Goal: Task Accomplishment & Management: Manage account settings

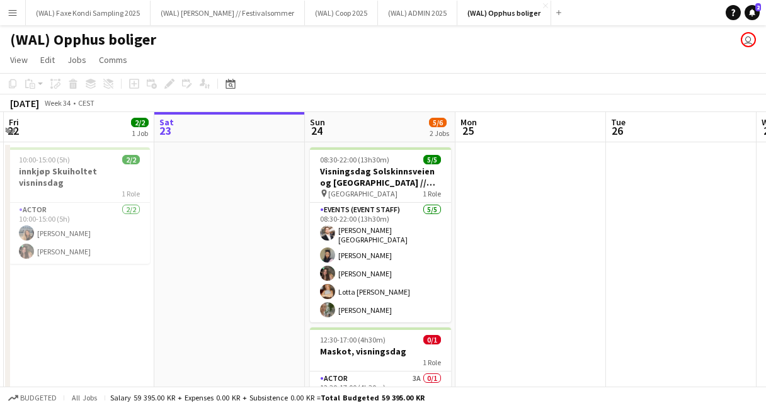
scroll to position [0, 303]
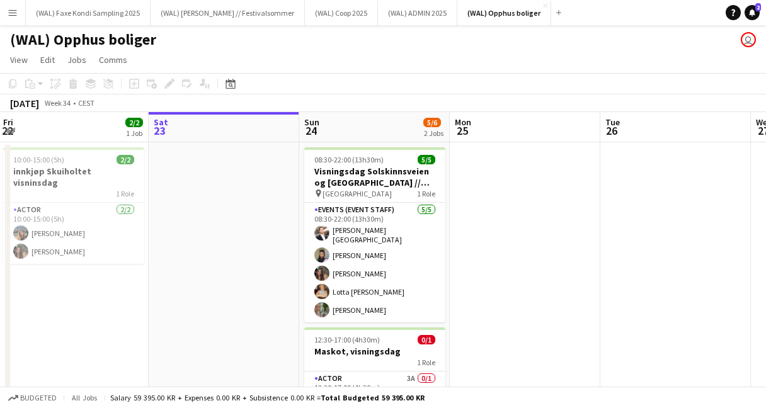
click at [13, 11] on app-icon "Menu" at bounding box center [13, 13] width 10 height 10
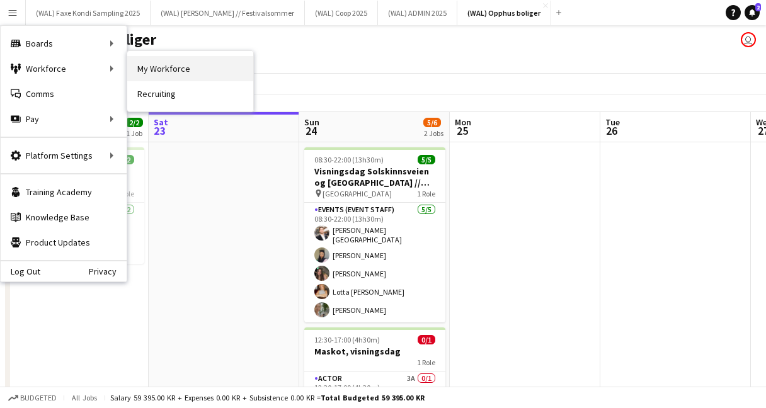
click at [142, 77] on link "My Workforce" at bounding box center [190, 68] width 126 height 25
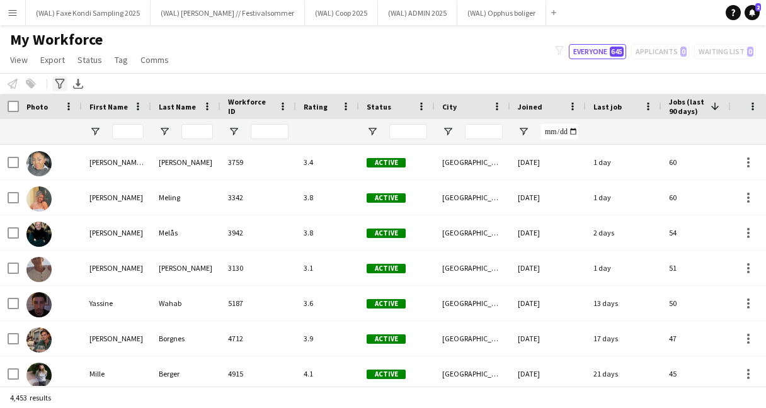
click at [57, 85] on icon "Advanced filters" at bounding box center [60, 84] width 10 height 10
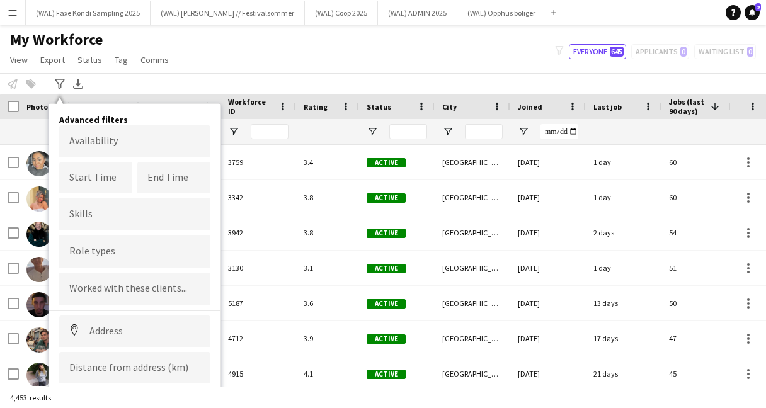
drag, startPoint x: 57, startPoint y: 85, endPoint x: 99, endPoint y: 106, distance: 47.3
click at [69, 85] on app-workforce-advanced-filters "Advanced filters Advanced filters Availability Start Time End Time Skills Role …" at bounding box center [61, 83] width 18 height 15
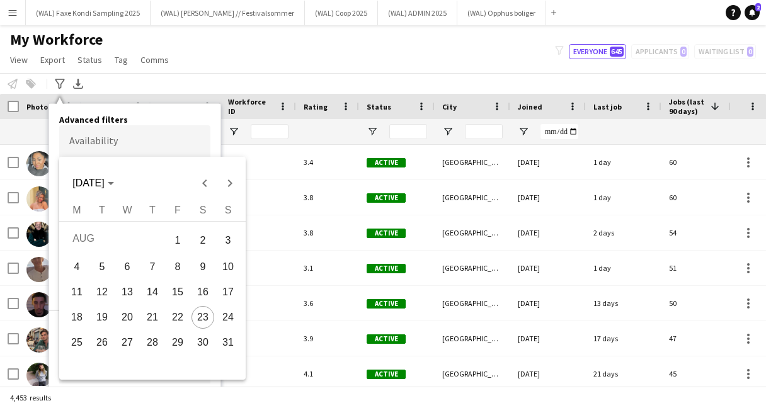
click at [106, 139] on body "Menu Boards Boards Boards All jobs Status Workforce Workforce My Workforce Recr…" at bounding box center [383, 204] width 766 height 408
click at [228, 317] on span "24" at bounding box center [228, 317] width 23 height 23
type input "**********"
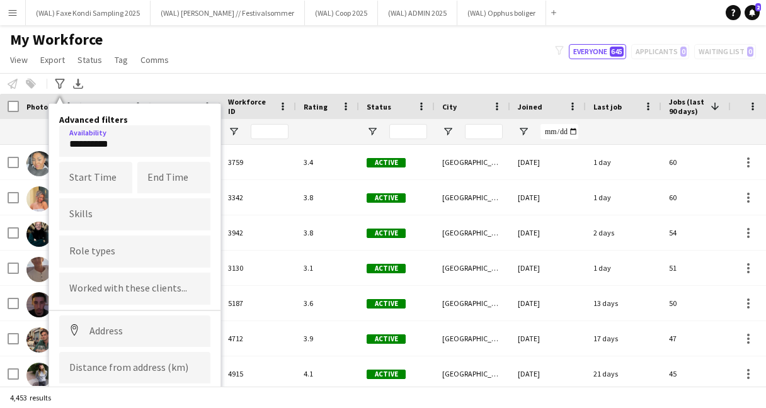
click at [124, 215] on input "Type to search skills..." at bounding box center [134, 213] width 131 height 11
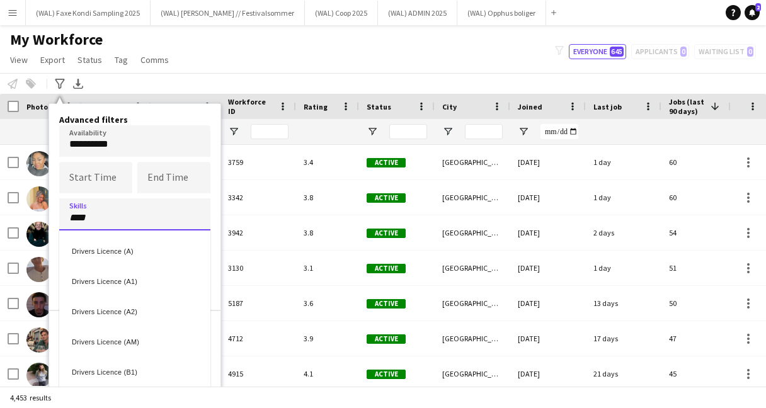
type input "****"
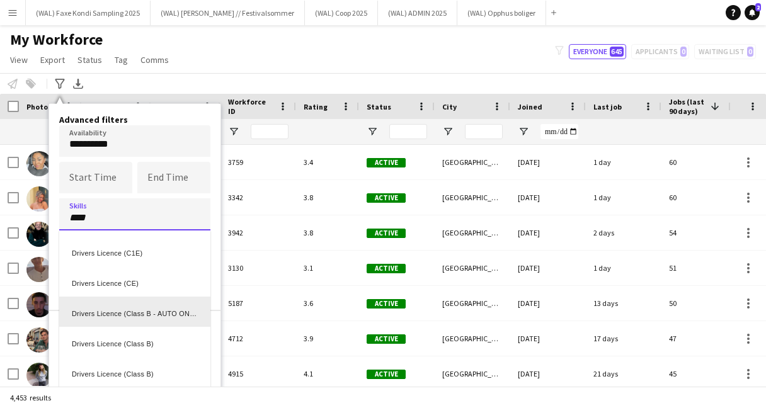
scroll to position [211, 0]
click at [154, 309] on div "Drivers Licence (Class B - AUTO ONLY)" at bounding box center [134, 310] width 151 height 30
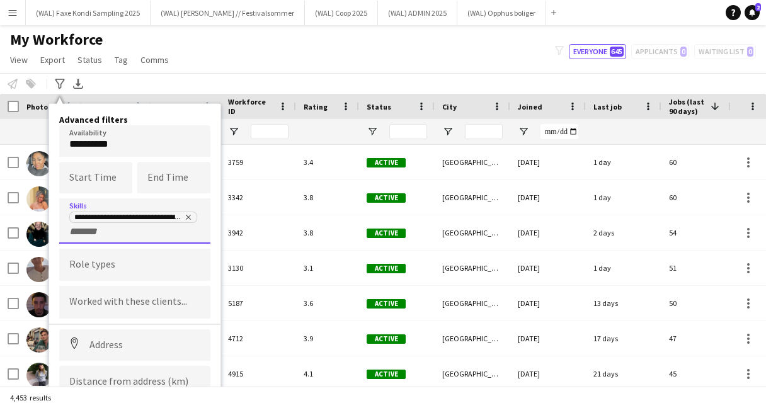
scroll to position [0, 0]
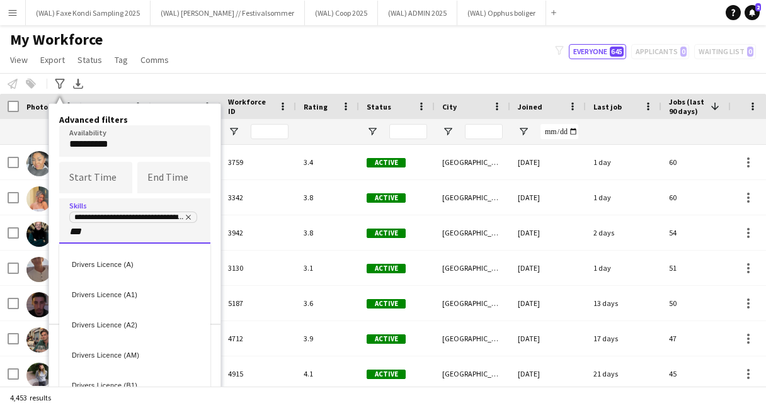
type input "***"
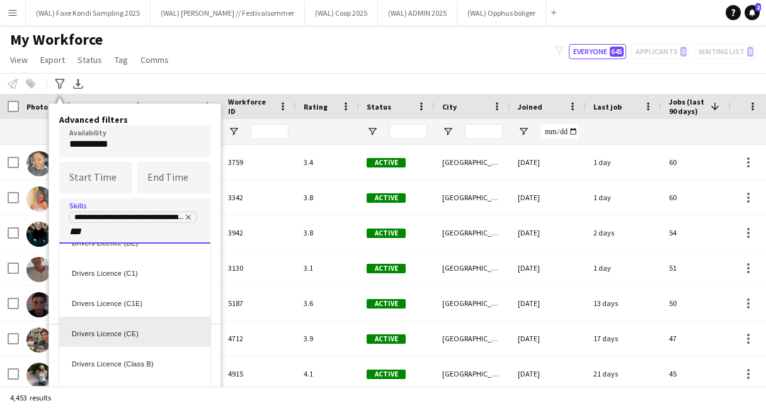
scroll to position [222, 0]
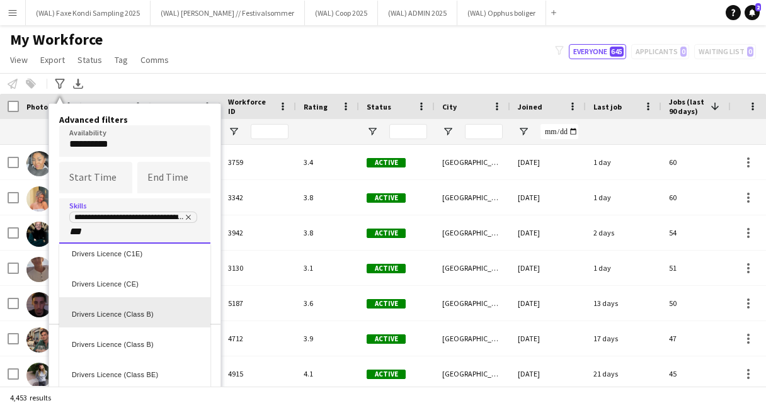
click at [130, 319] on div "Drivers Licence (Class B)" at bounding box center [134, 312] width 151 height 30
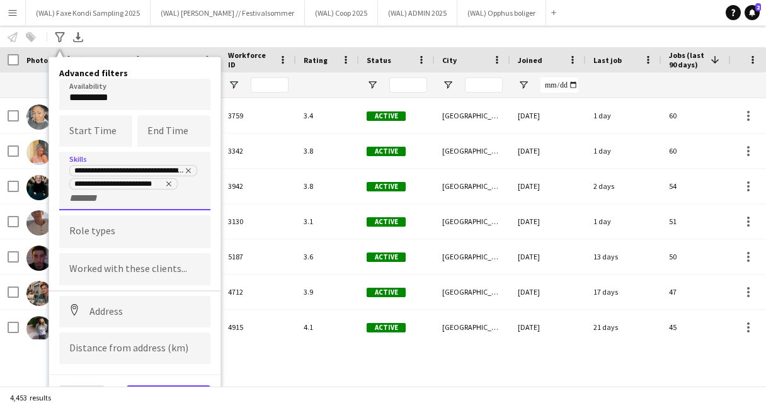
scroll to position [59, 0]
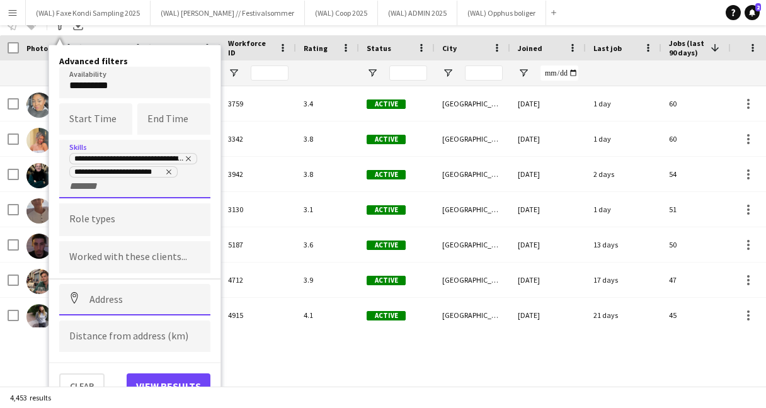
click at [125, 297] on input at bounding box center [134, 299] width 151 height 31
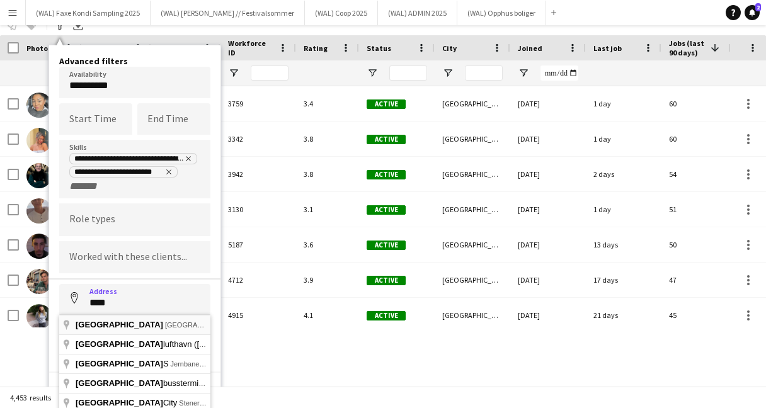
type input "**********"
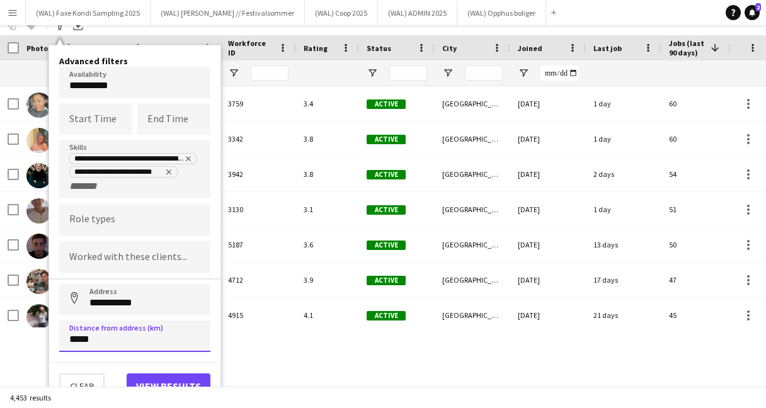
type input "*****"
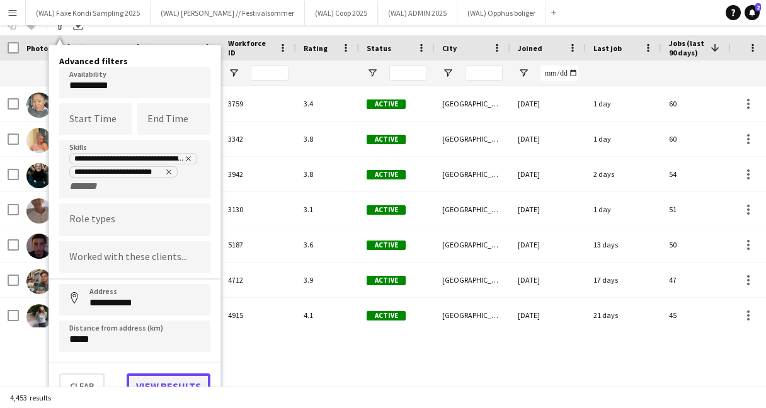
click at [154, 382] on button "View results" at bounding box center [169, 385] width 84 height 25
type input "**********"
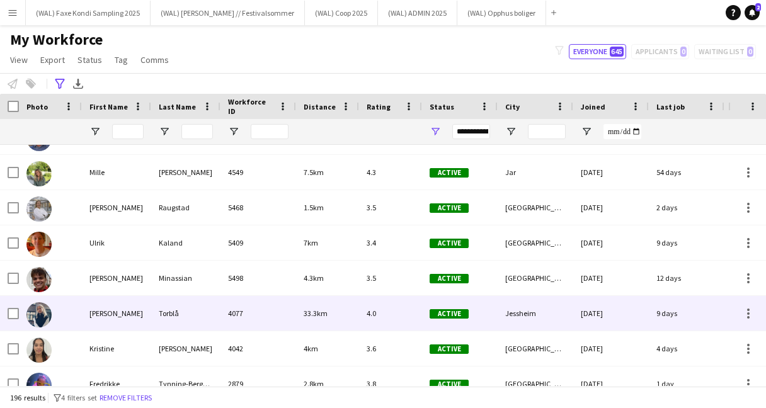
scroll to position [0, 0]
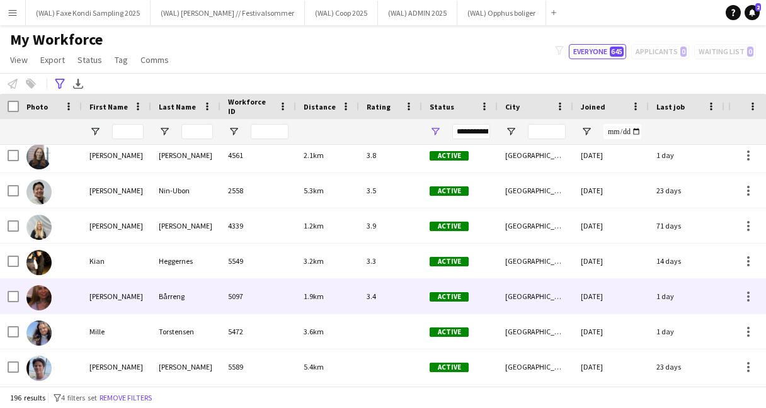
click at [199, 295] on div "Bårreng" at bounding box center [185, 296] width 69 height 35
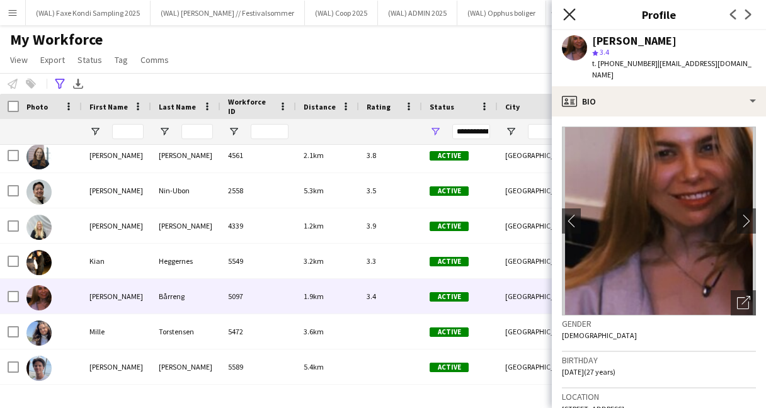
click at [564, 15] on icon "Close pop-in" at bounding box center [569, 14] width 12 height 12
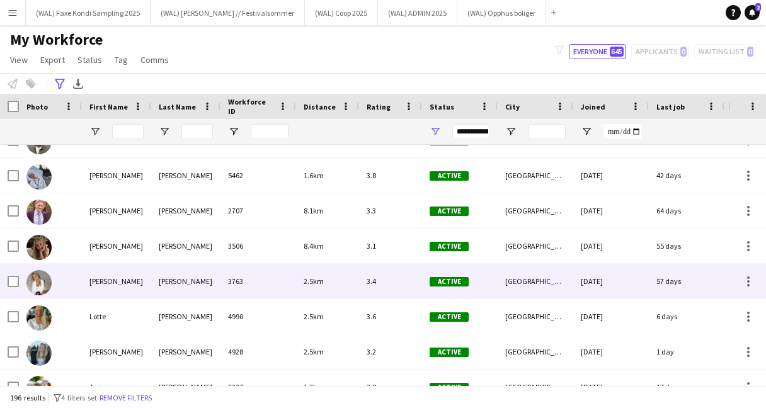
scroll to position [1154, 0]
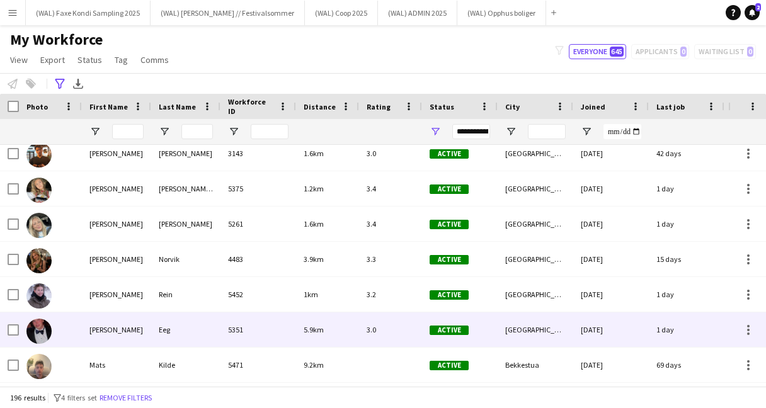
click at [273, 339] on div "5351" at bounding box center [258, 329] width 76 height 35
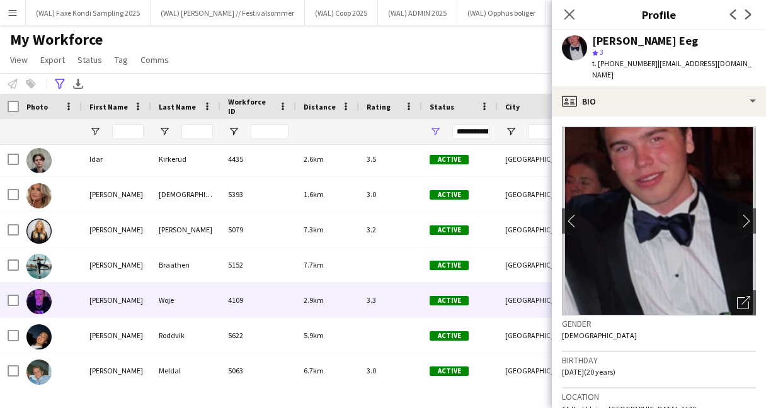
click at [248, 311] on div "4109" at bounding box center [258, 300] width 76 height 35
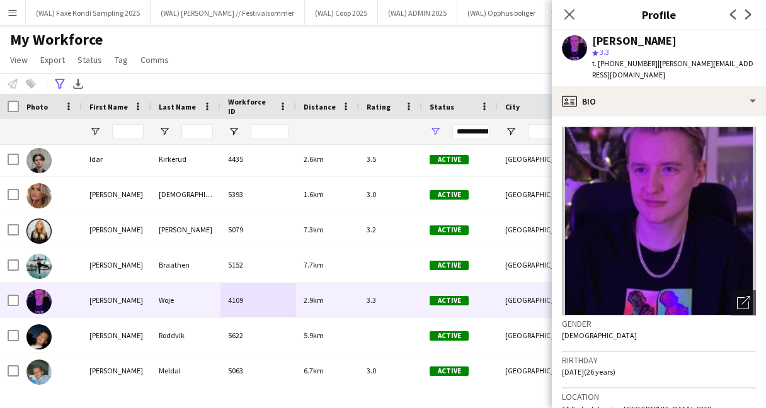
click at [567, 4] on div "Close pop-in" at bounding box center [569, 14] width 35 height 29
click at [567, 9] on icon "Close pop-in" at bounding box center [569, 14] width 12 height 12
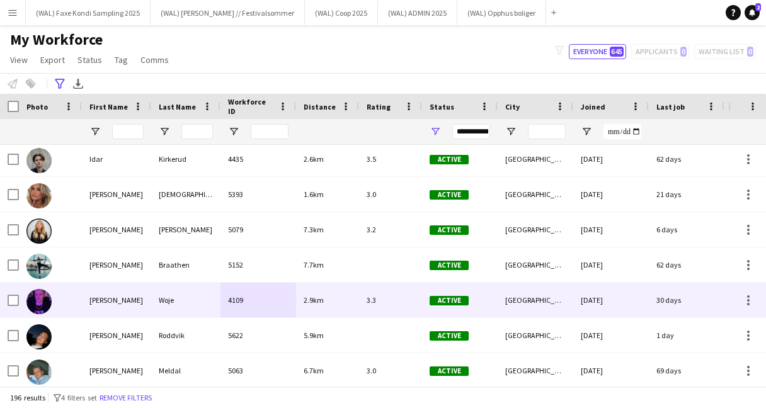
click at [371, 287] on div "3.3" at bounding box center [390, 300] width 63 height 35
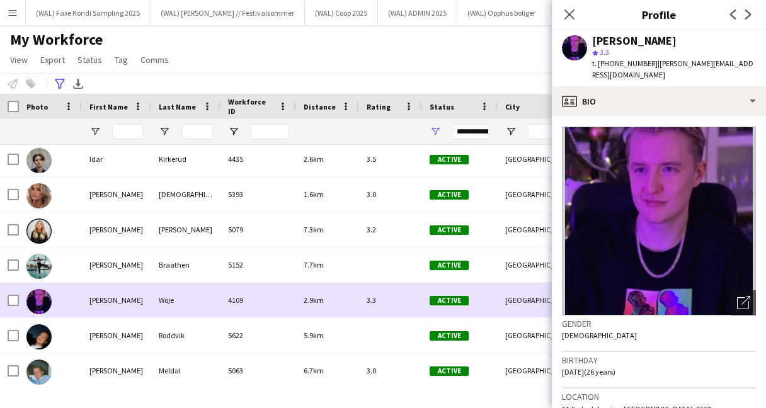
drag, startPoint x: 371, startPoint y: 287, endPoint x: 411, endPoint y: 244, distance: 58.4
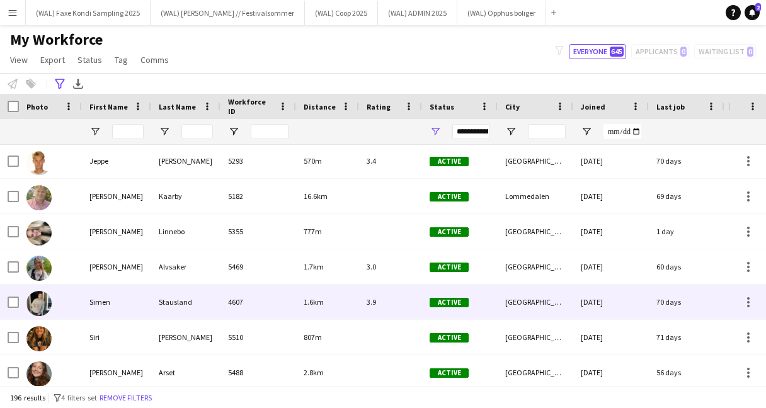
click at [322, 311] on div "1.6km" at bounding box center [327, 302] width 63 height 35
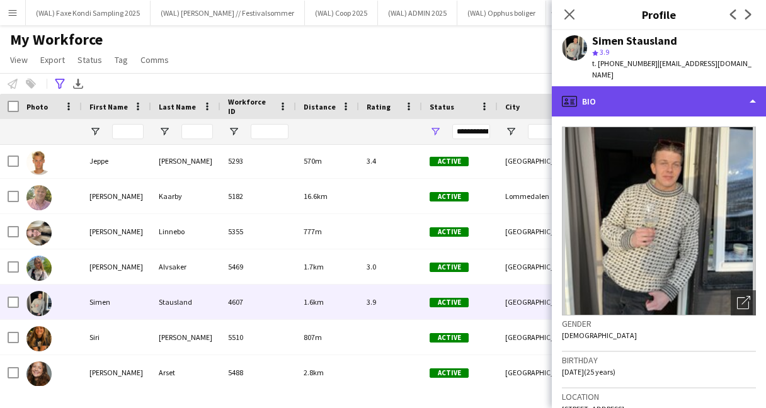
click at [607, 103] on div "profile Bio" at bounding box center [659, 101] width 214 height 30
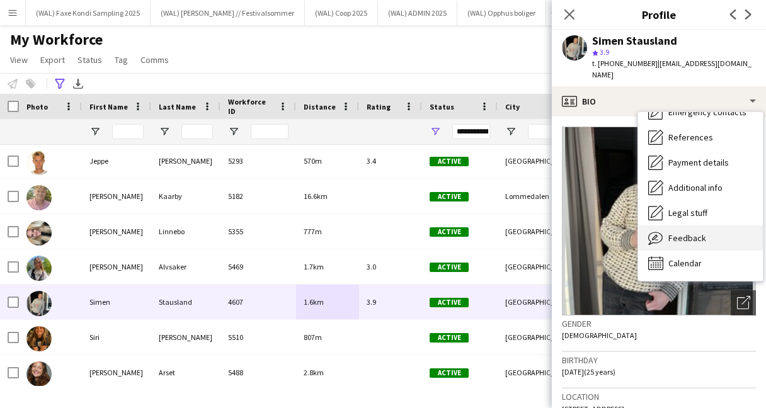
click at [665, 235] on div "Feedback Feedback" at bounding box center [700, 237] width 125 height 25
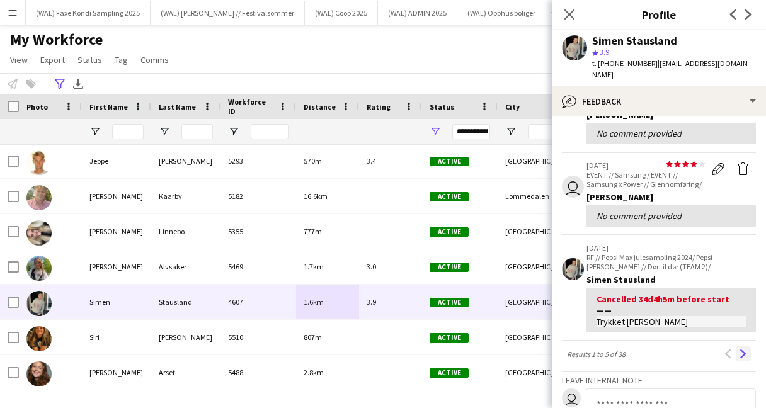
click at [743, 350] on app-icon "Next" at bounding box center [743, 354] width 9 height 9
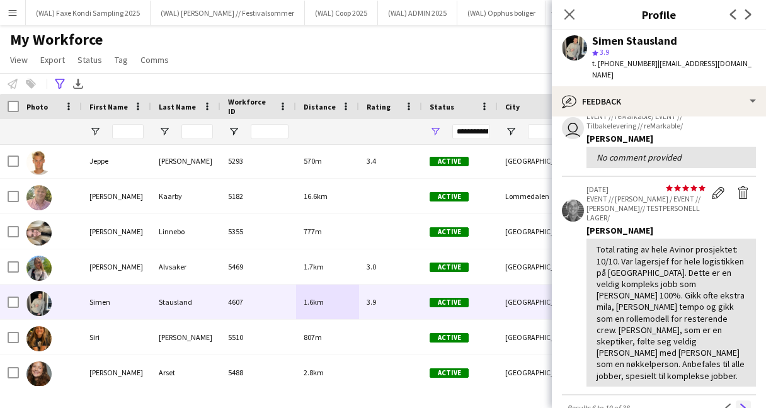
click at [743, 404] on app-icon "Next" at bounding box center [743, 408] width 9 height 9
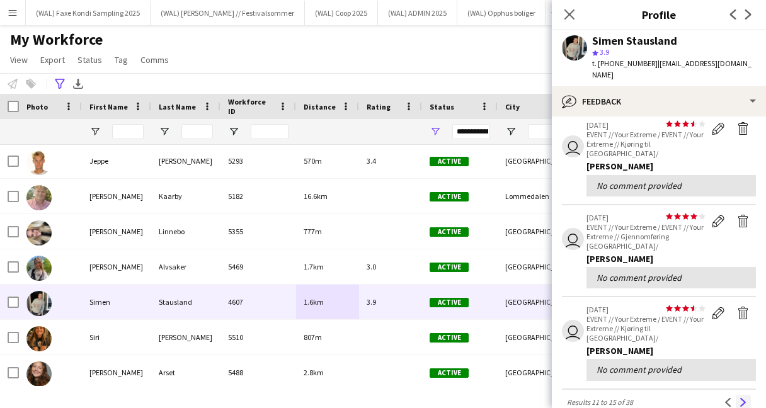
click at [742, 398] on app-icon "Next" at bounding box center [743, 402] width 9 height 9
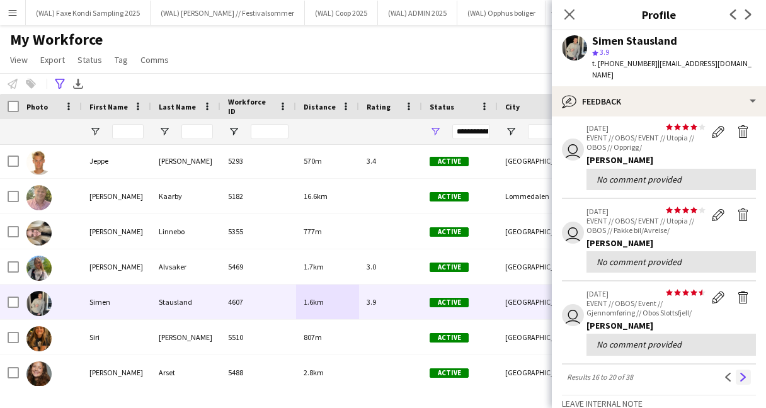
click at [743, 373] on app-icon "Next" at bounding box center [743, 377] width 9 height 9
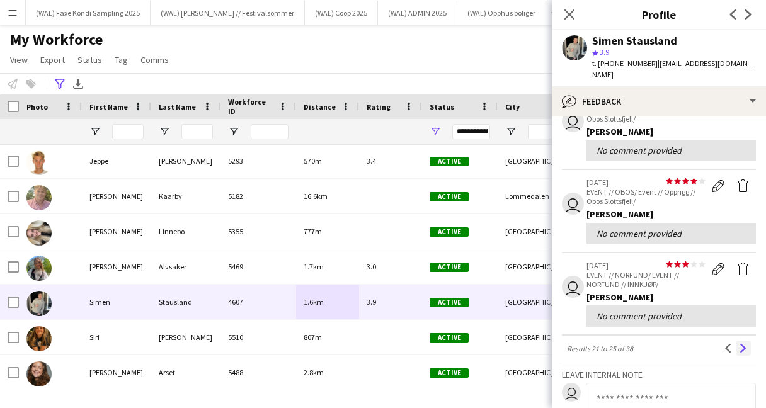
click at [743, 344] on app-icon "Next" at bounding box center [743, 348] width 9 height 9
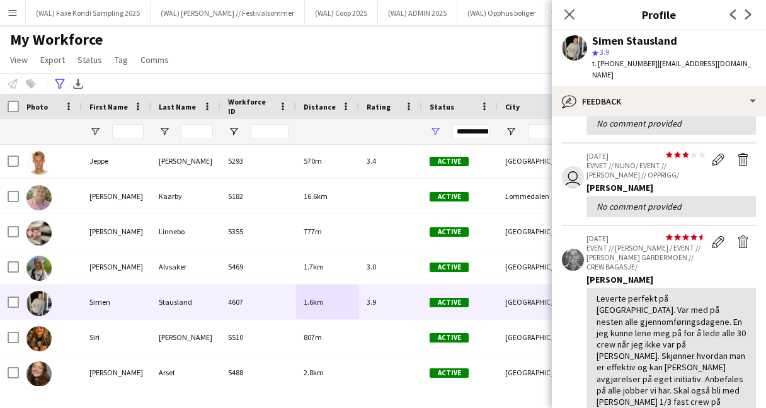
scroll to position [348, 0]
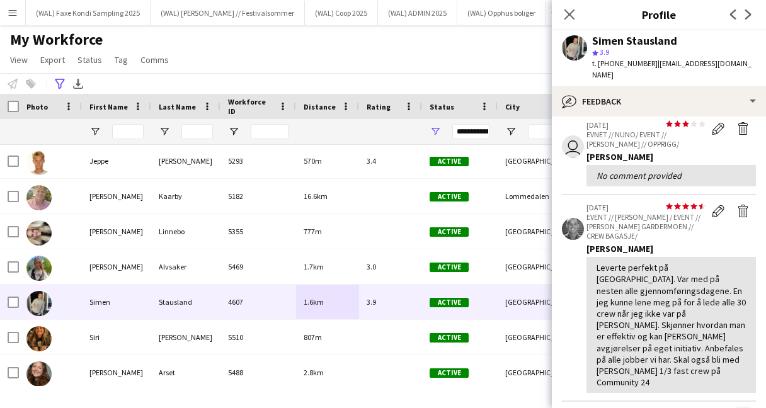
click at [744, 408] on app-icon "Next" at bounding box center [743, 414] width 9 height 9
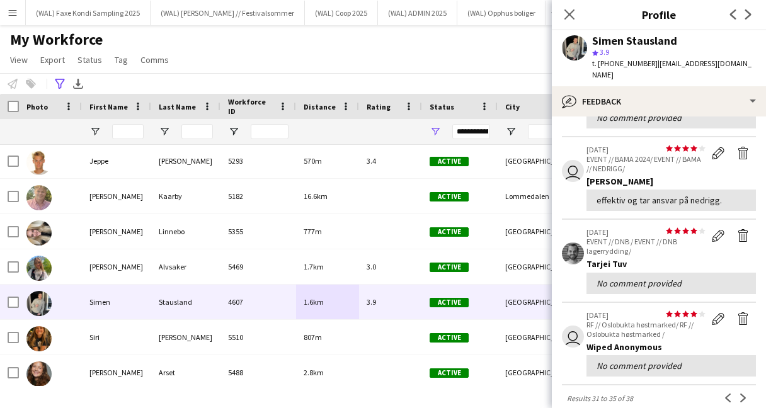
scroll to position [246, 0]
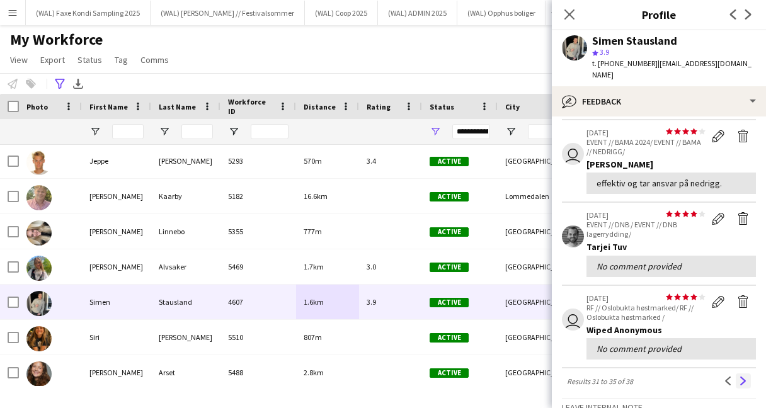
click at [743, 377] on app-icon "Next" at bounding box center [743, 381] width 9 height 9
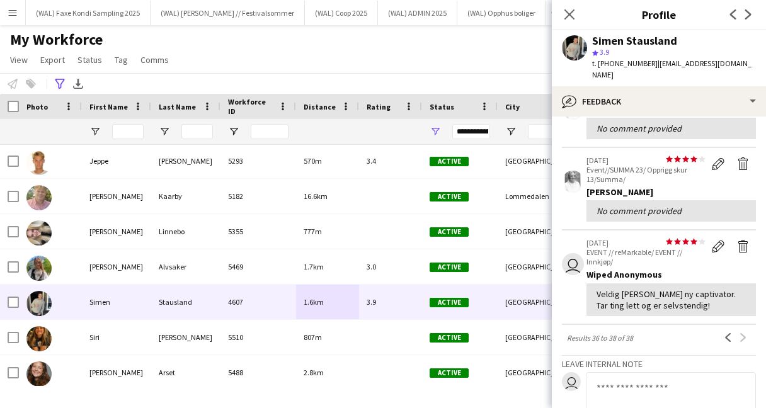
scroll to position [0, 0]
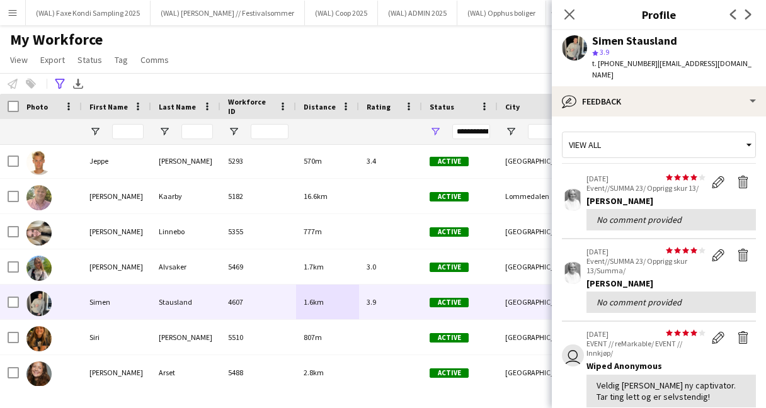
click at [612, 117] on app-crew-profile-feedback-tab "View all star star star star star star star star star star [DATE] Event//SUMMA …" at bounding box center [659, 263] width 214 height 292
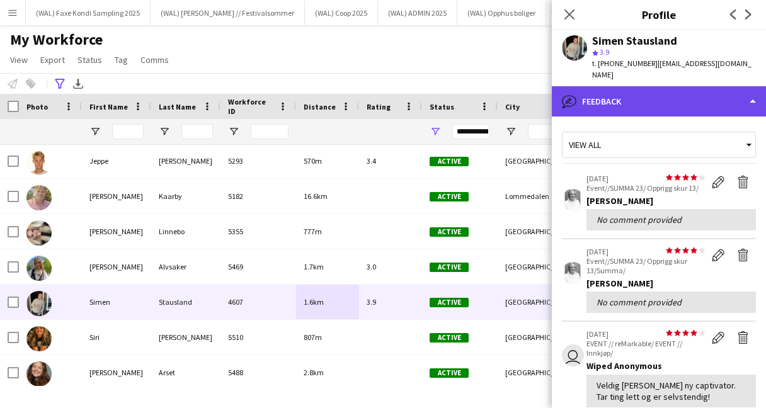
click at [610, 86] on div "bubble-pencil Feedback" at bounding box center [659, 101] width 214 height 30
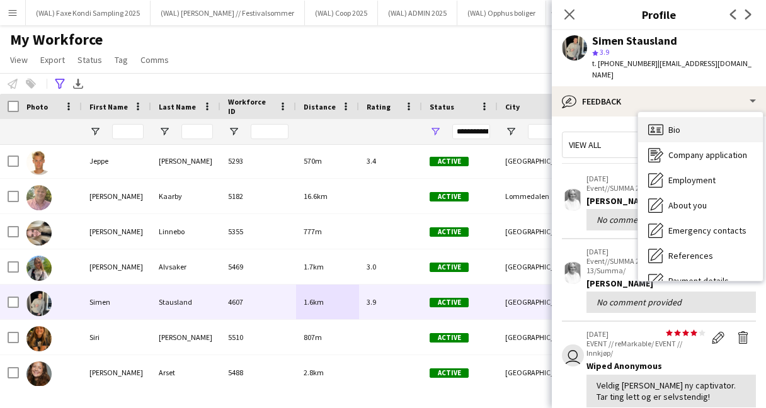
click at [663, 124] on icon at bounding box center [655, 129] width 15 height 11
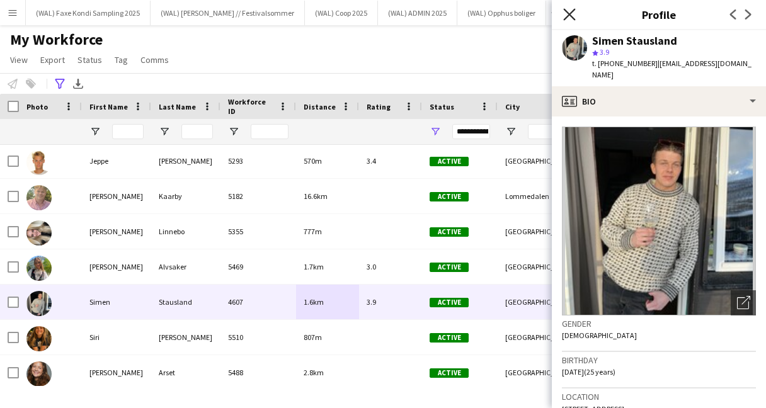
click at [567, 11] on icon "Close pop-in" at bounding box center [569, 14] width 12 height 12
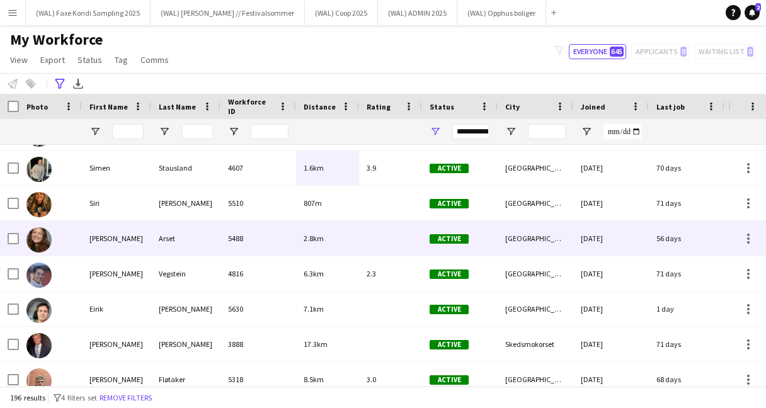
scroll to position [2717, 0]
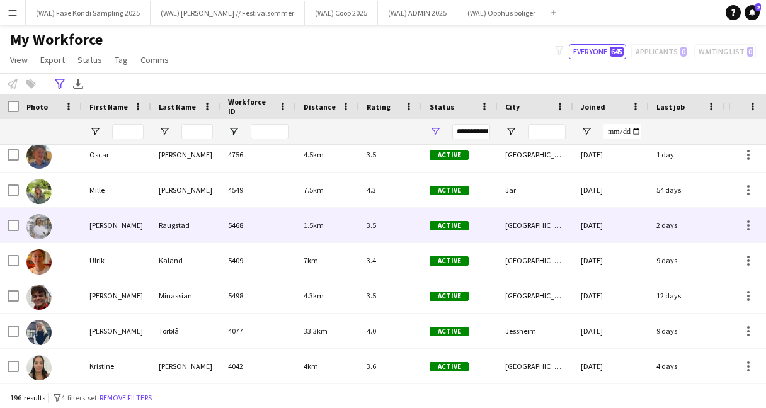
click at [311, 232] on div "1.5km" at bounding box center [327, 225] width 63 height 35
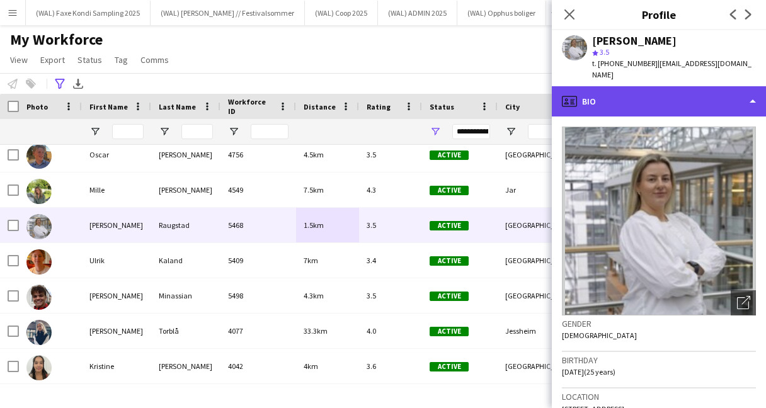
click at [623, 98] on div "profile Bio" at bounding box center [659, 101] width 214 height 30
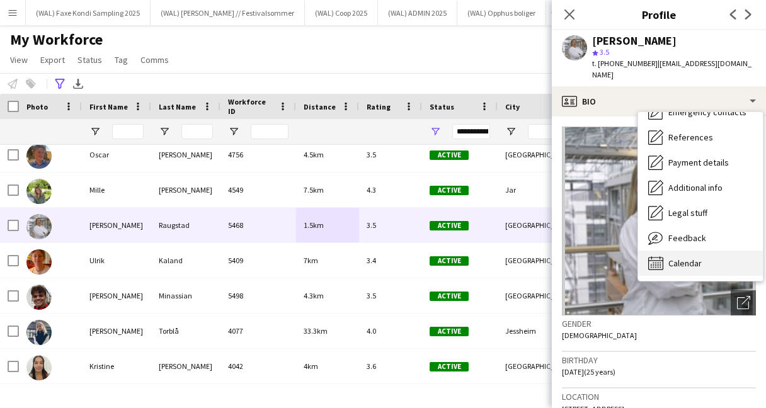
click at [674, 258] on span "Calendar" at bounding box center [684, 263] width 33 height 11
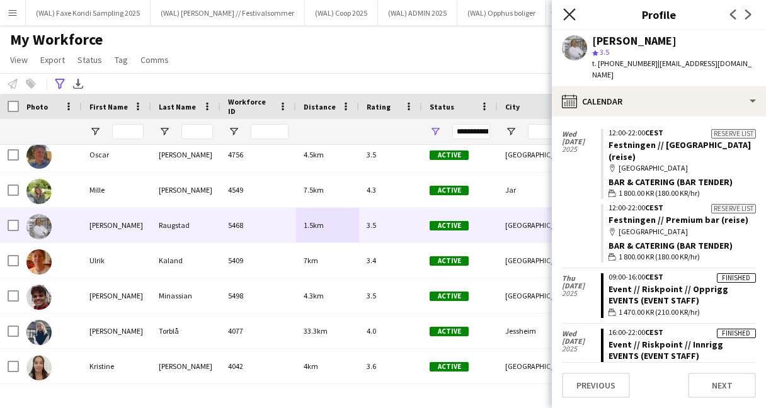
click at [567, 16] on icon at bounding box center [569, 14] width 12 height 12
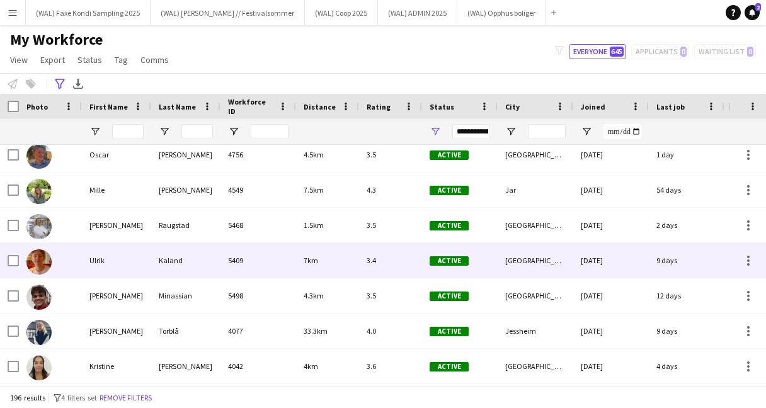
click at [278, 258] on div "5409" at bounding box center [258, 260] width 76 height 35
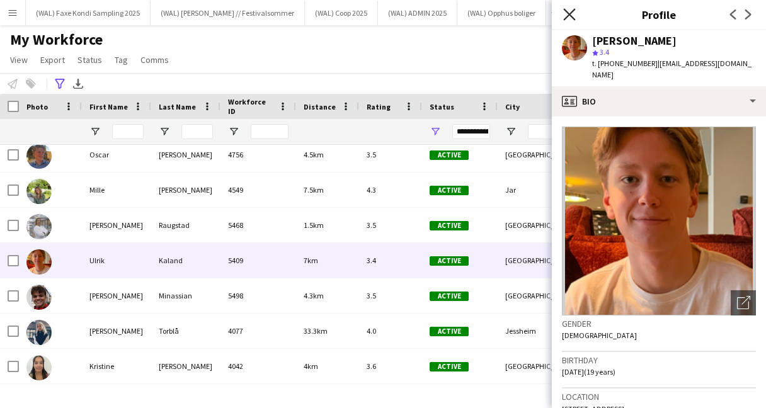
click at [571, 14] on icon "Close pop-in" at bounding box center [569, 14] width 12 height 12
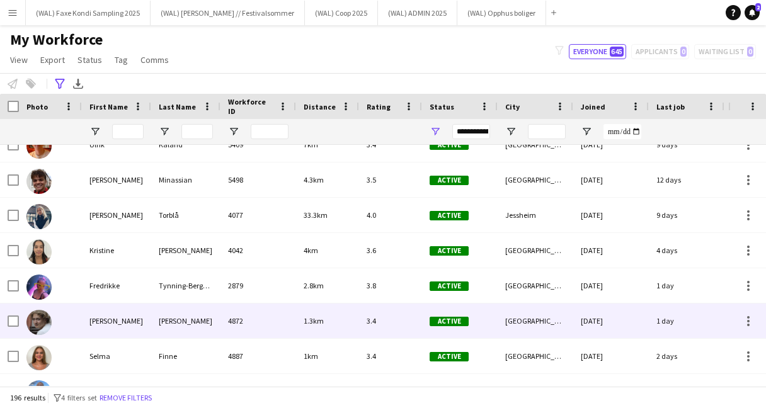
click at [285, 324] on div "4872" at bounding box center [258, 321] width 76 height 35
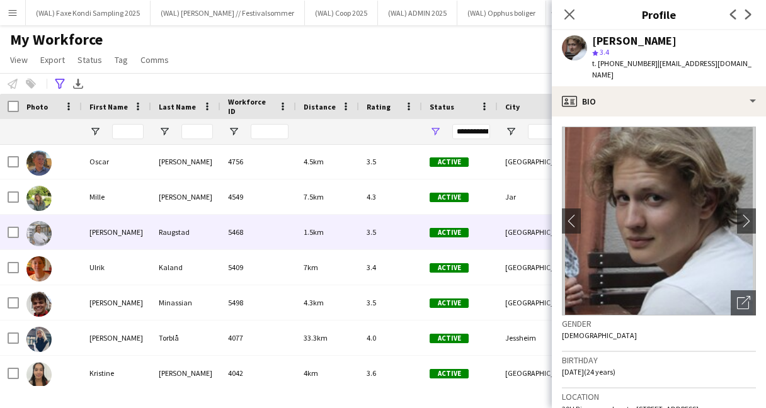
click at [249, 248] on div "5468" at bounding box center [258, 232] width 76 height 35
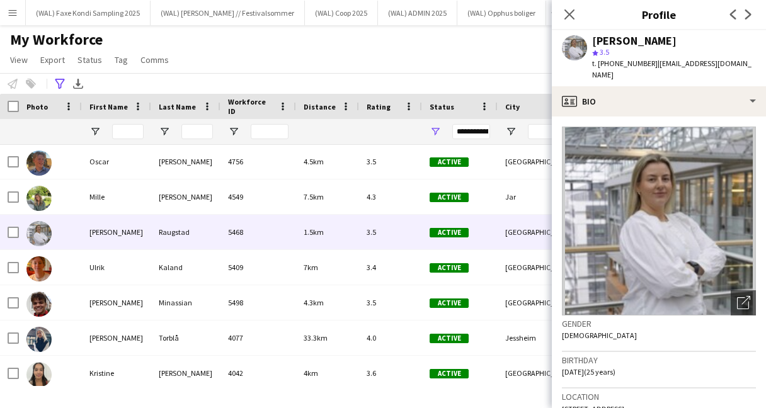
click at [615, 62] on span "t. [PHONE_NUMBER]" at bounding box center [625, 63] width 66 height 9
copy span "4799126860"
copy span "[PHONE_NUMBER]"
click at [479, 54] on div "My Workforce View Views Default view New view Update view Delete view Edit name…" at bounding box center [383, 51] width 766 height 43
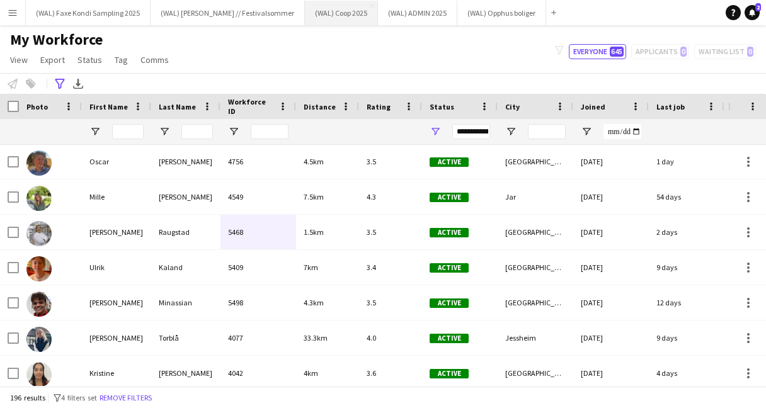
click at [345, 21] on button "(WAL) Coop 2025 Close" at bounding box center [341, 13] width 73 height 25
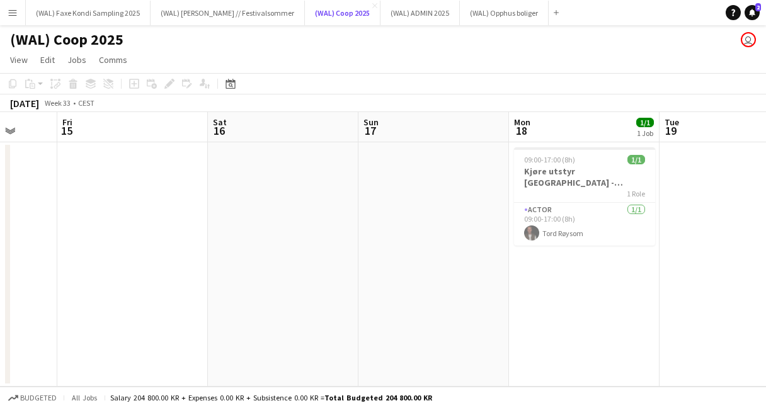
scroll to position [0, 389]
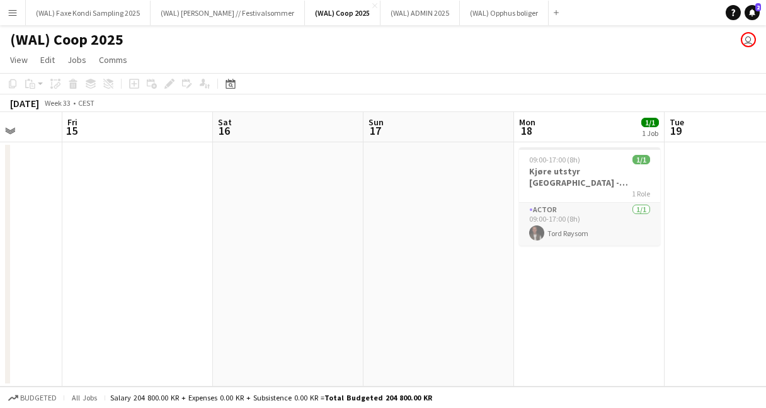
click at [571, 219] on app-card-role "Actor [DATE] 09:00-17:00 (8h) [PERSON_NAME]" at bounding box center [589, 224] width 141 height 43
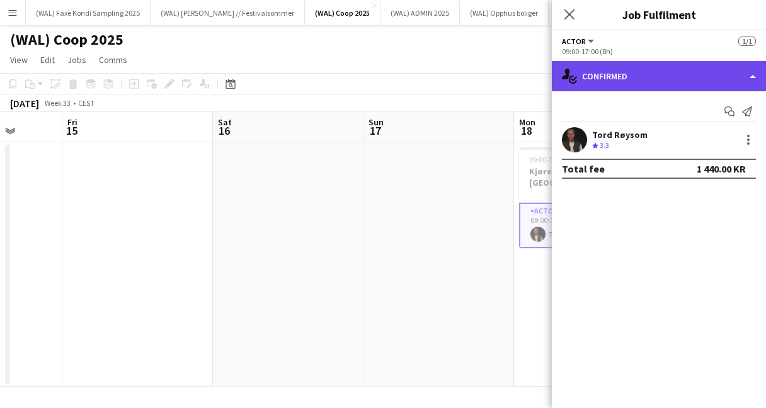
click at [622, 90] on div "single-neutral-actions-check-2 Confirmed" at bounding box center [659, 76] width 214 height 30
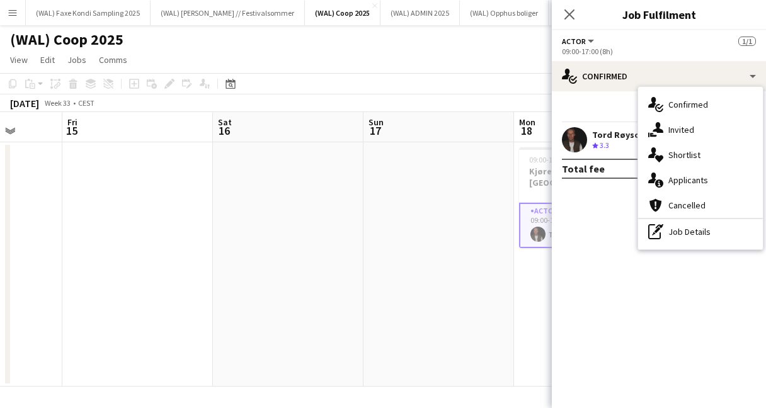
click at [576, 135] on app-user-avatar at bounding box center [574, 139] width 25 height 25
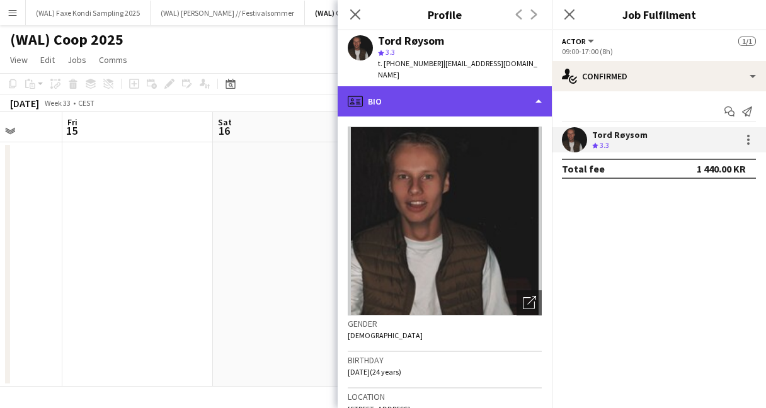
click at [475, 86] on div "profile Bio" at bounding box center [445, 101] width 214 height 30
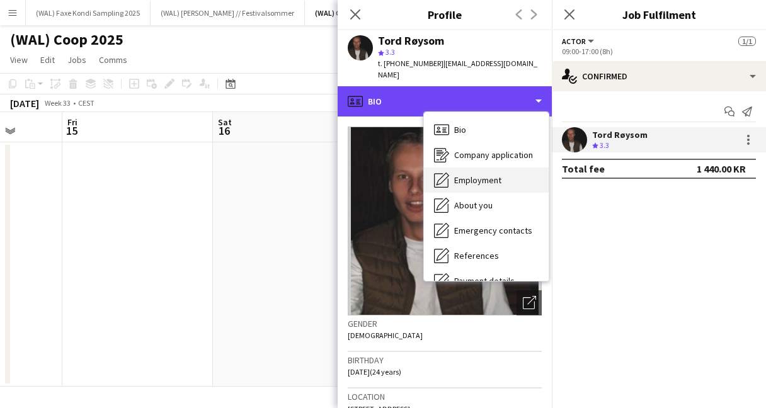
scroll to position [118, 0]
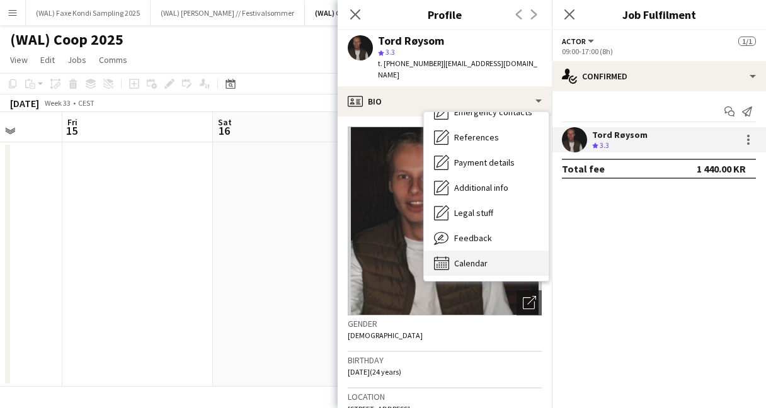
click at [467, 260] on div "Calendar Calendar" at bounding box center [486, 263] width 125 height 25
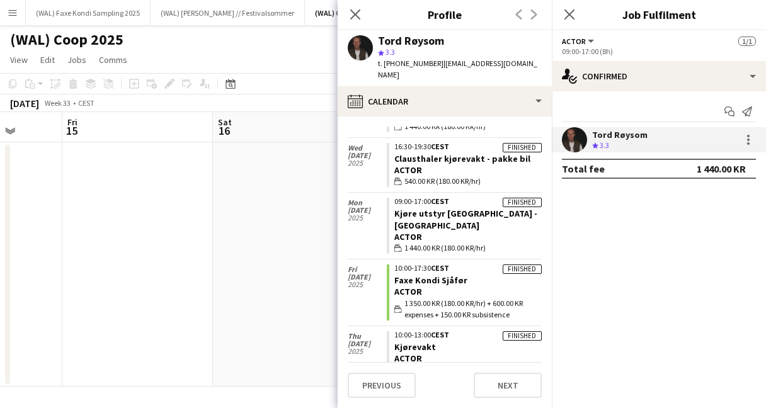
scroll to position [0, 0]
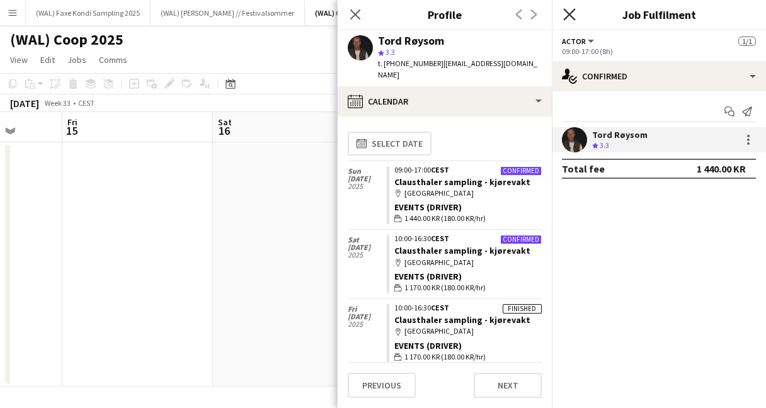
click at [567, 15] on icon "Close pop-in" at bounding box center [569, 14] width 12 height 12
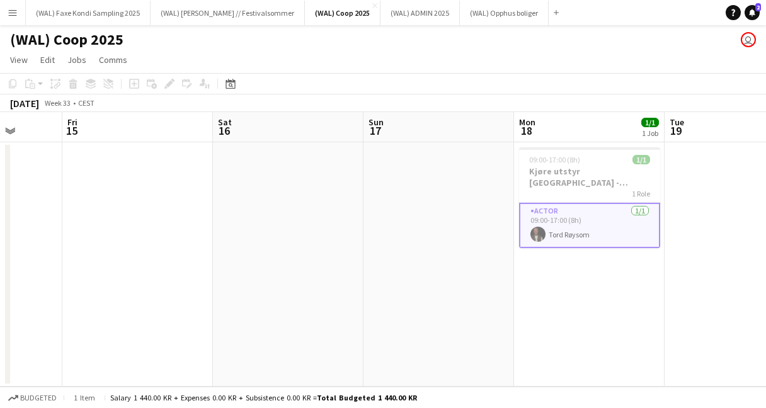
click at [373, 74] on app-toolbar "Copy Paste Paste Command V Paste with crew Command Shift V Paste linked Job [GE…" at bounding box center [383, 83] width 766 height 21
